Goal: Navigation & Orientation: Find specific page/section

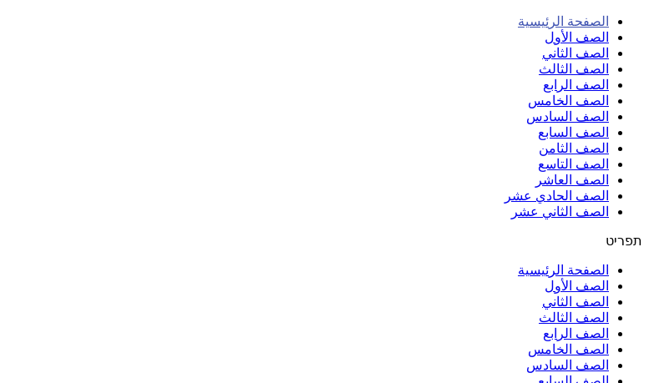
drag, startPoint x: 603, startPoint y: 0, endPoint x: 240, endPoint y: 302, distance: 471.9
